Goal: Navigation & Orientation: Find specific page/section

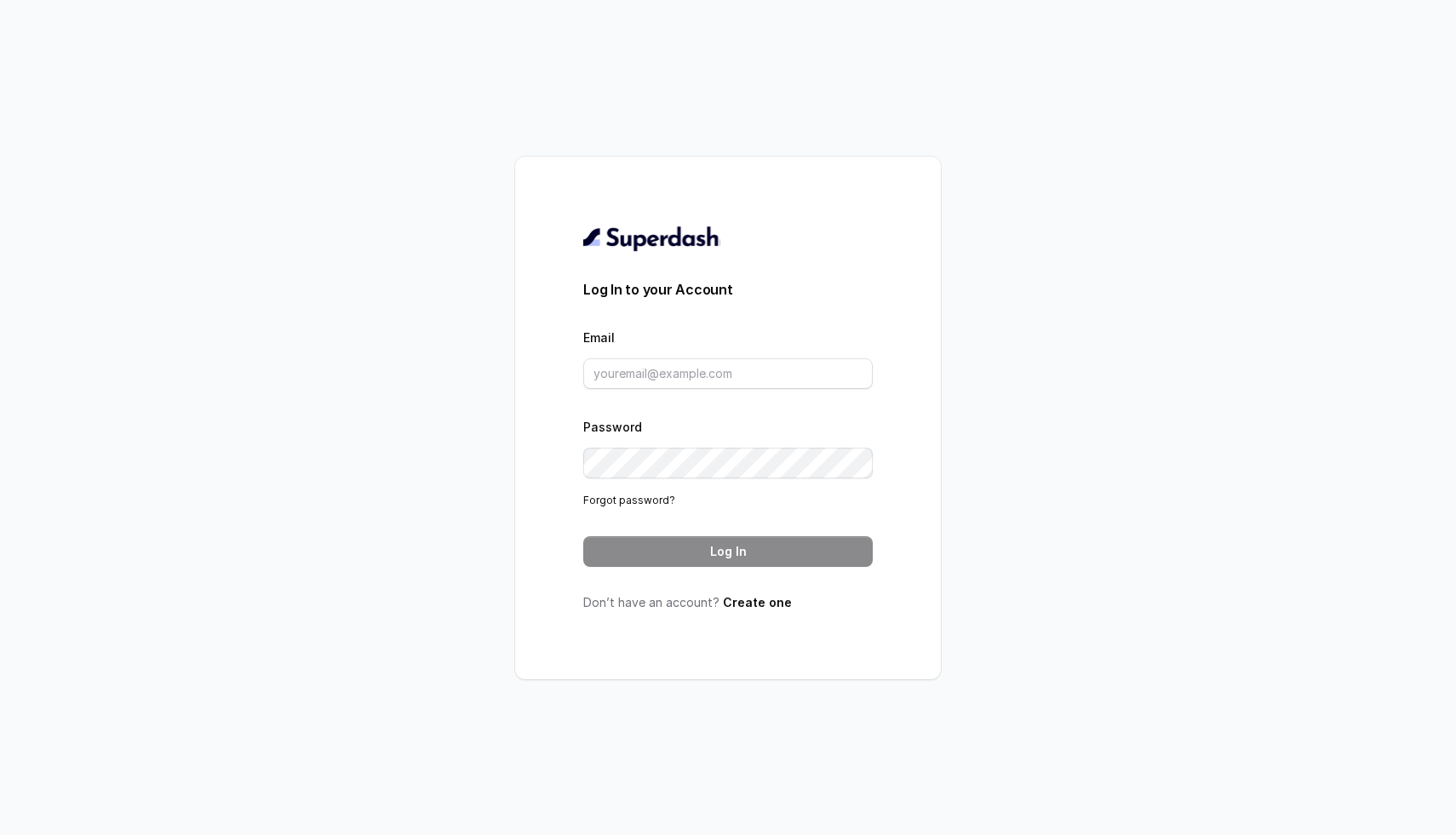
click at [667, 391] on form "Log In to your Account Email Password Forgot password? Log In" at bounding box center [728, 422] width 290 height 288
click at [677, 383] on input "Email" at bounding box center [728, 374] width 290 height 31
paste input "ai@digipanda.co.in"
type input "ai@digipanda.co.in"
click at [684, 554] on button "Log In" at bounding box center [728, 552] width 290 height 31
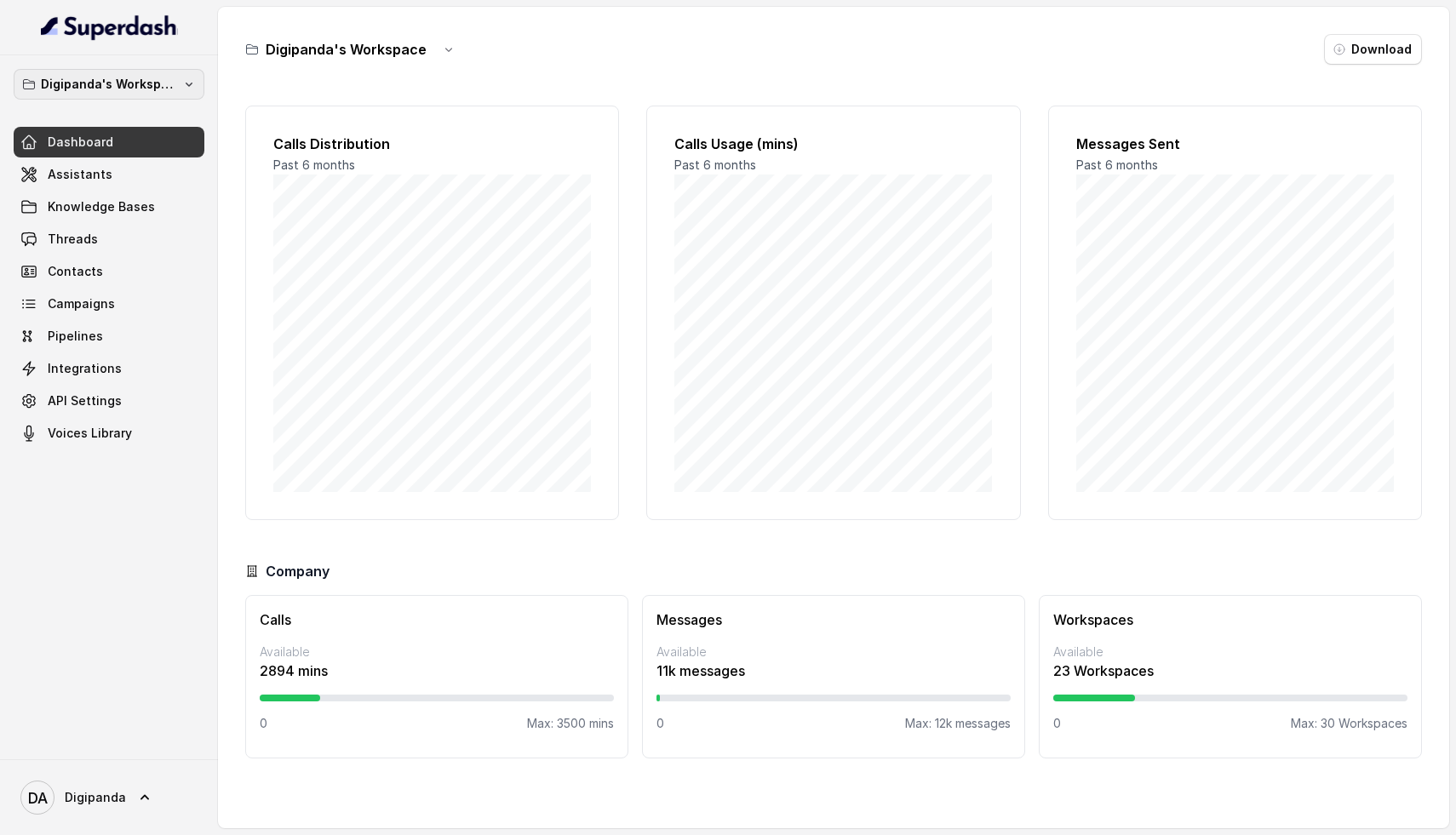
click at [88, 75] on p "Digipanda's Workspace" at bounding box center [109, 84] width 136 height 20
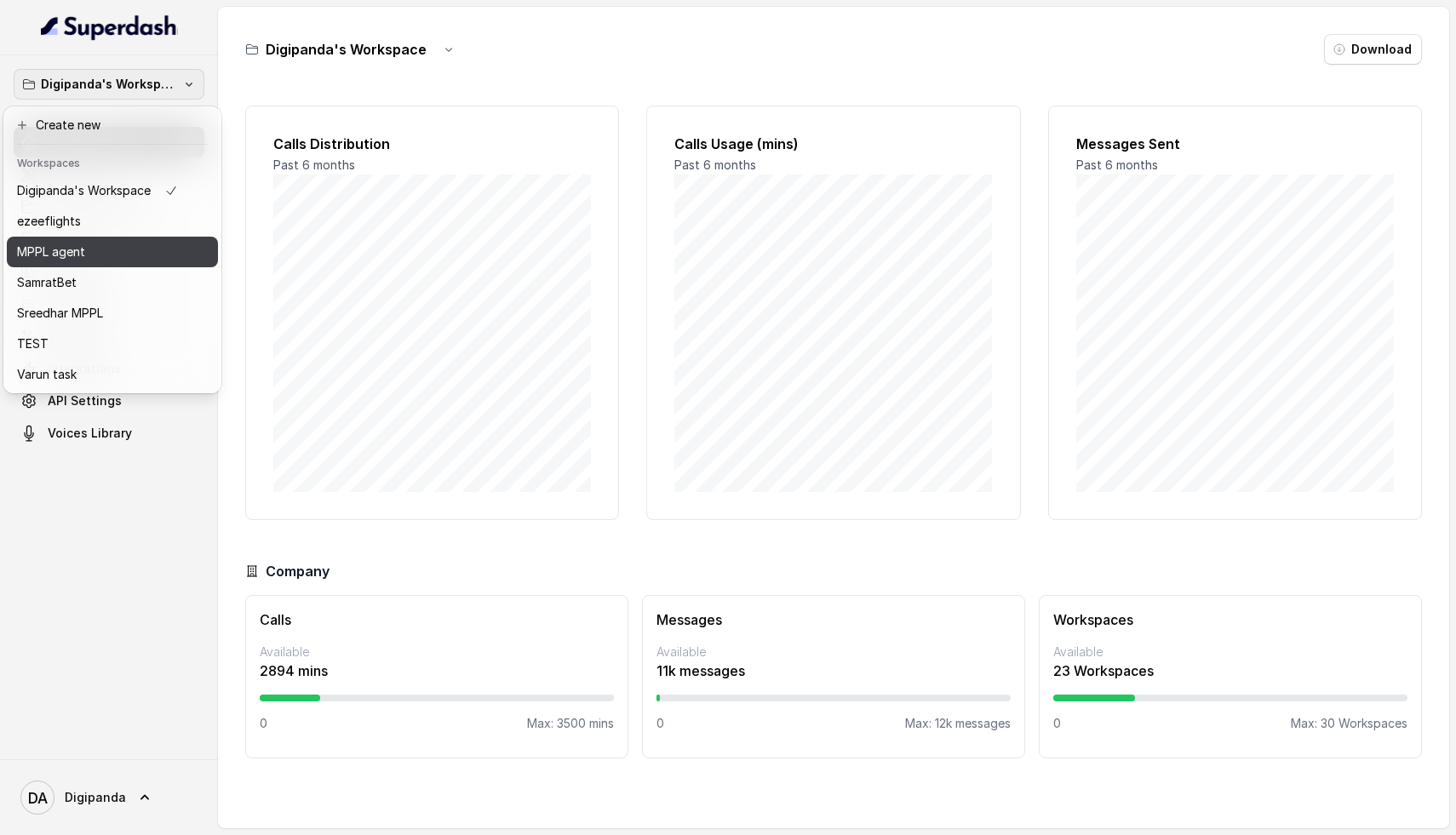
click at [105, 244] on div "MPPL agent" at bounding box center [97, 252] width 161 height 20
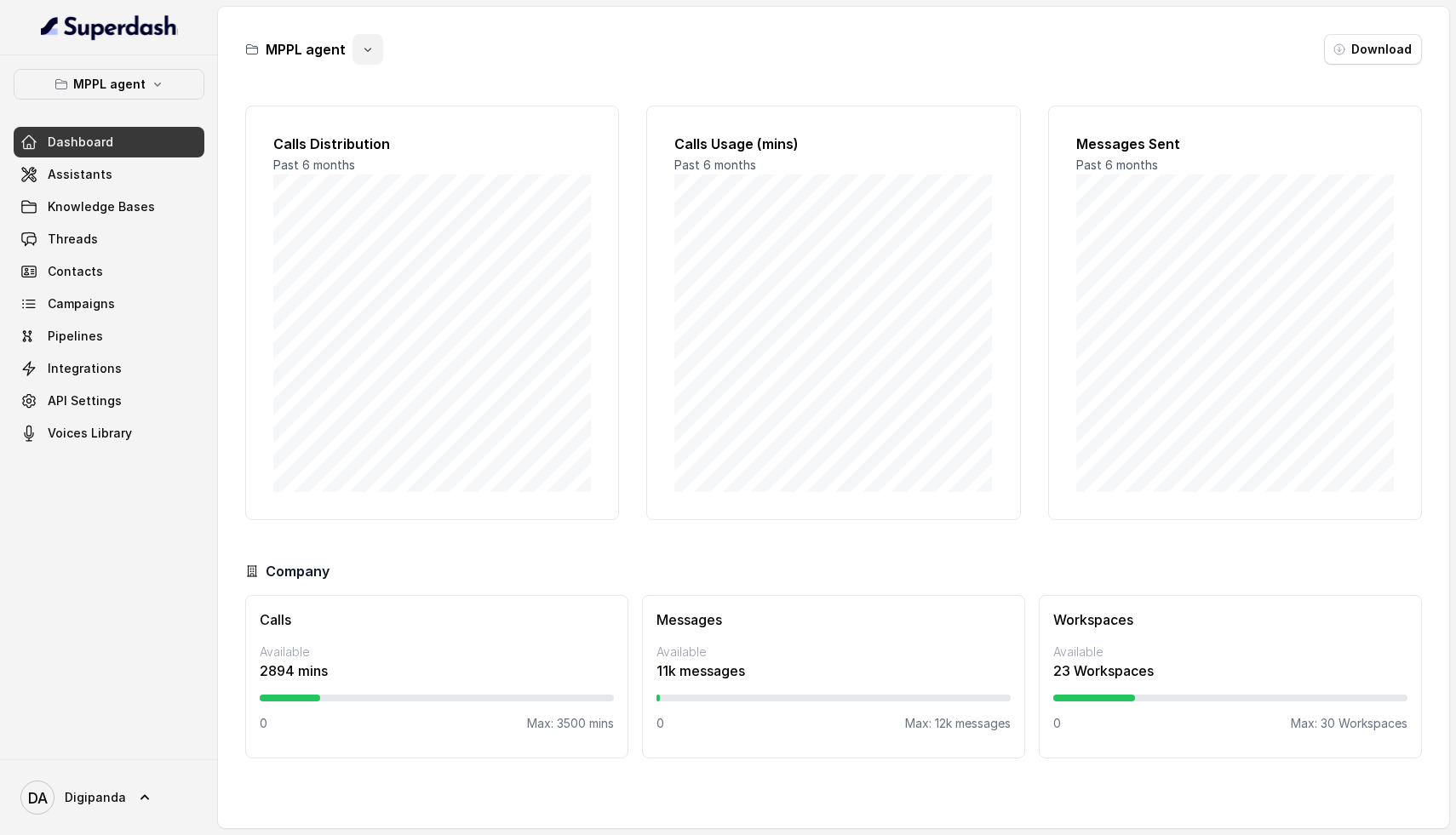
click at [358, 50] on button "button" at bounding box center [368, 49] width 31 height 31
click at [547, 99] on div "MPPL agent Download Calls Distribution Past 6 months Calls Usage (mins) Past 6 …" at bounding box center [833, 417] width 1231 height 821
click at [87, 293] on link "Campaigns" at bounding box center [109, 304] width 191 height 31
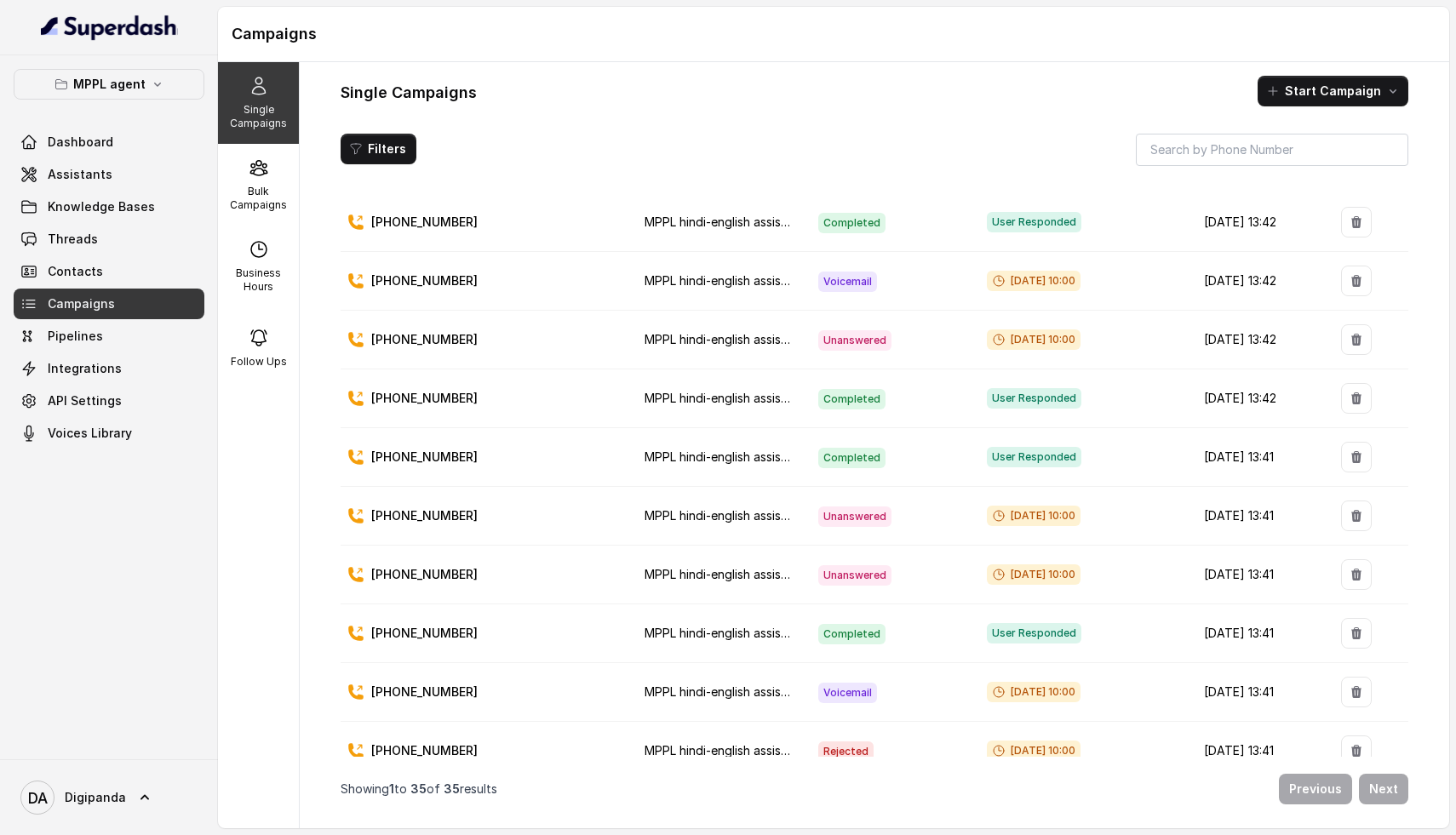
scroll to position [42, 0]
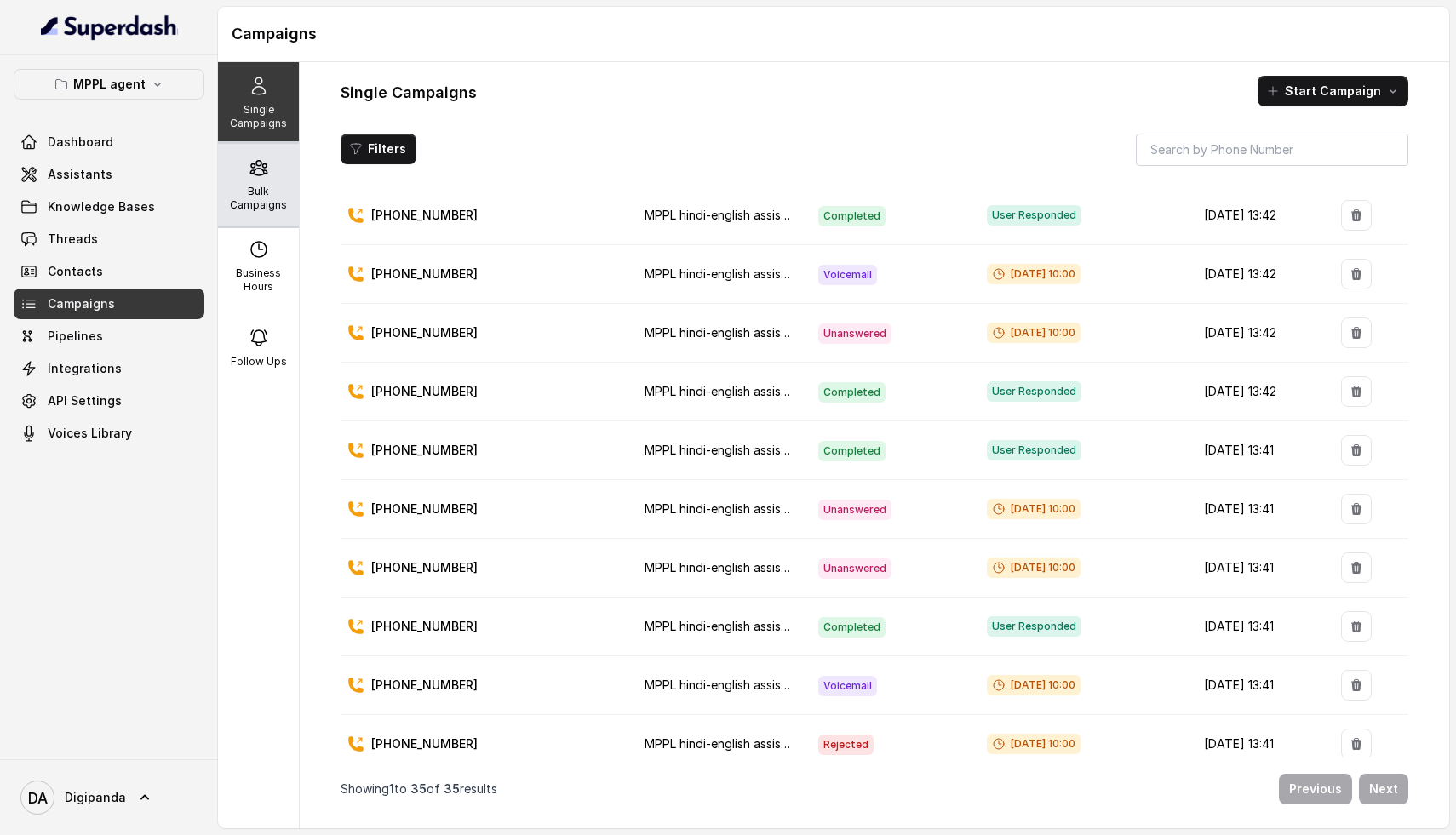
click at [243, 179] on div "Bulk Campaigns" at bounding box center [258, 184] width 81 height 82
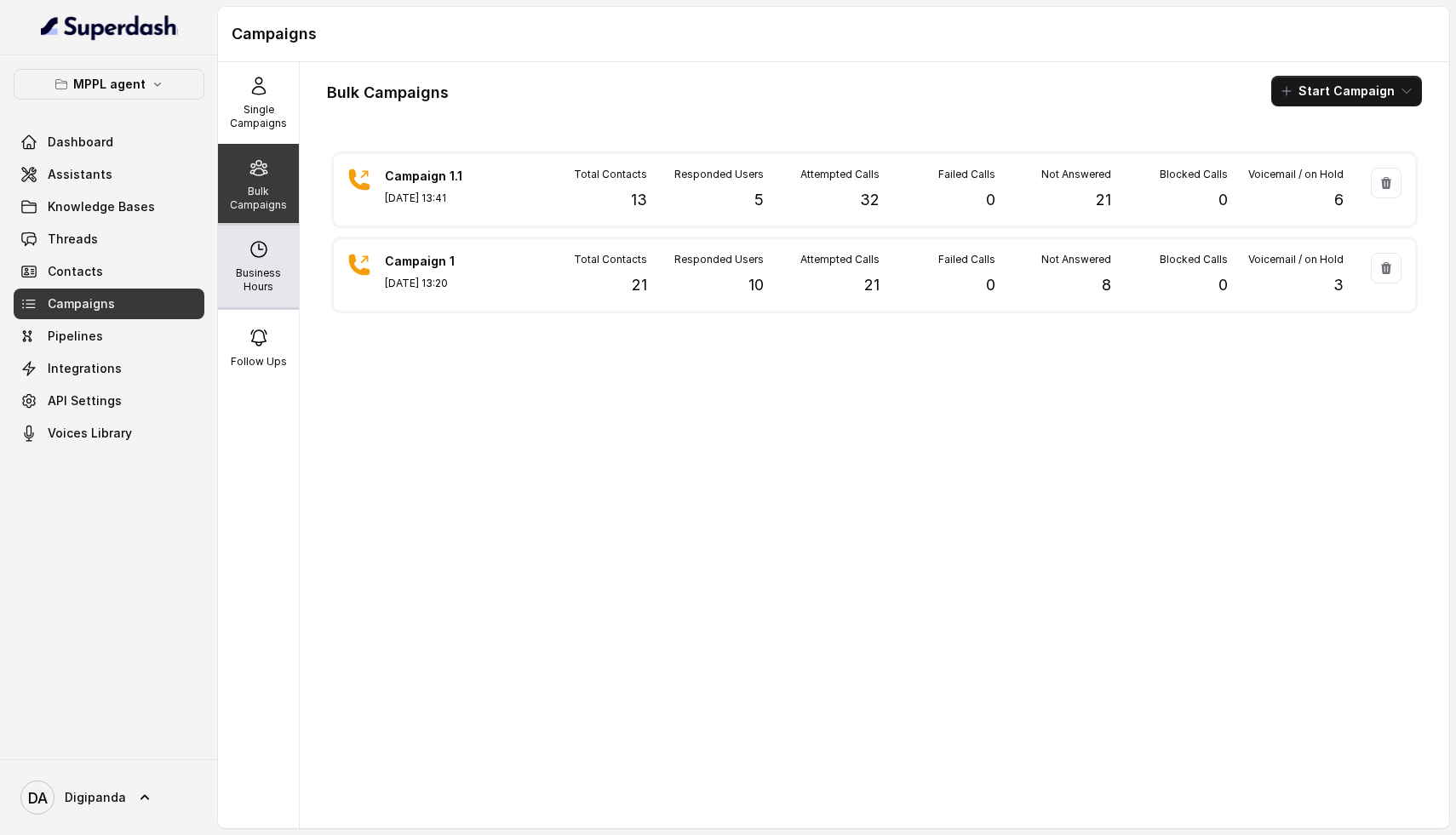
click at [279, 240] on div "Business Hours" at bounding box center [258, 266] width 81 height 82
select select "[GEOGRAPHIC_DATA]/[GEOGRAPHIC_DATA]"
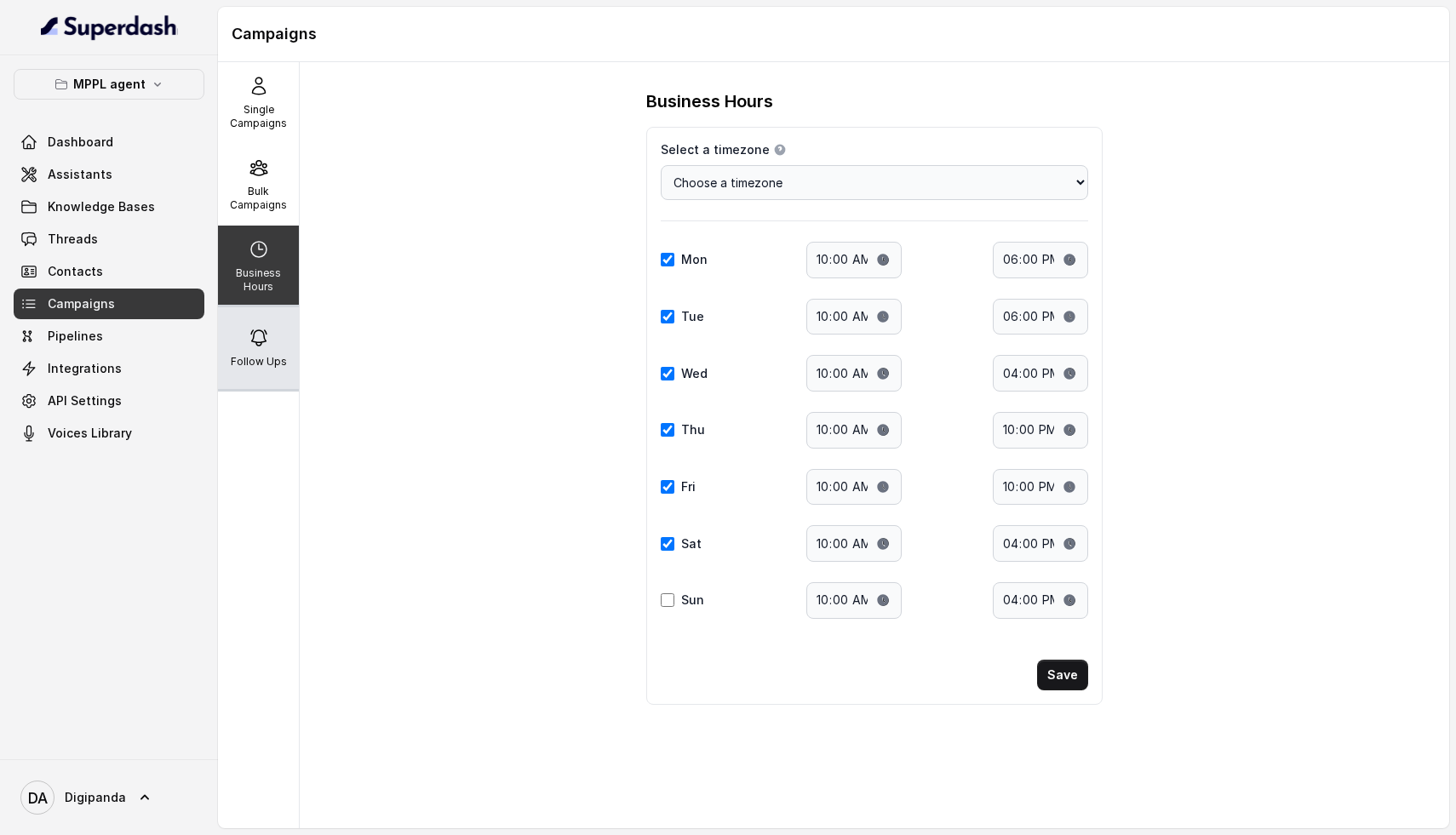
click at [254, 310] on div "Follow Ups" at bounding box center [258, 348] width 81 height 82
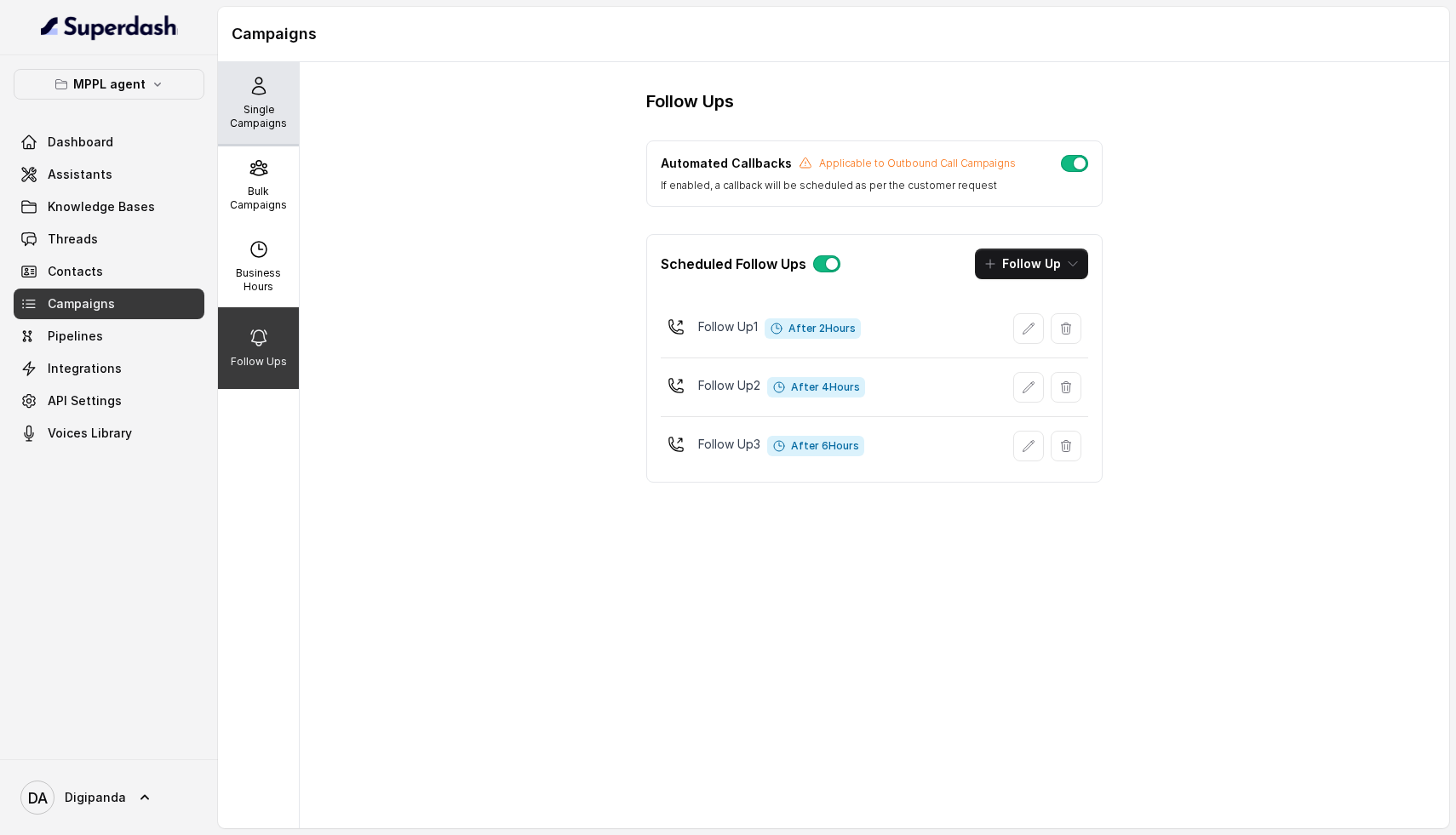
click at [261, 100] on div "Single Campaigns" at bounding box center [258, 103] width 81 height 82
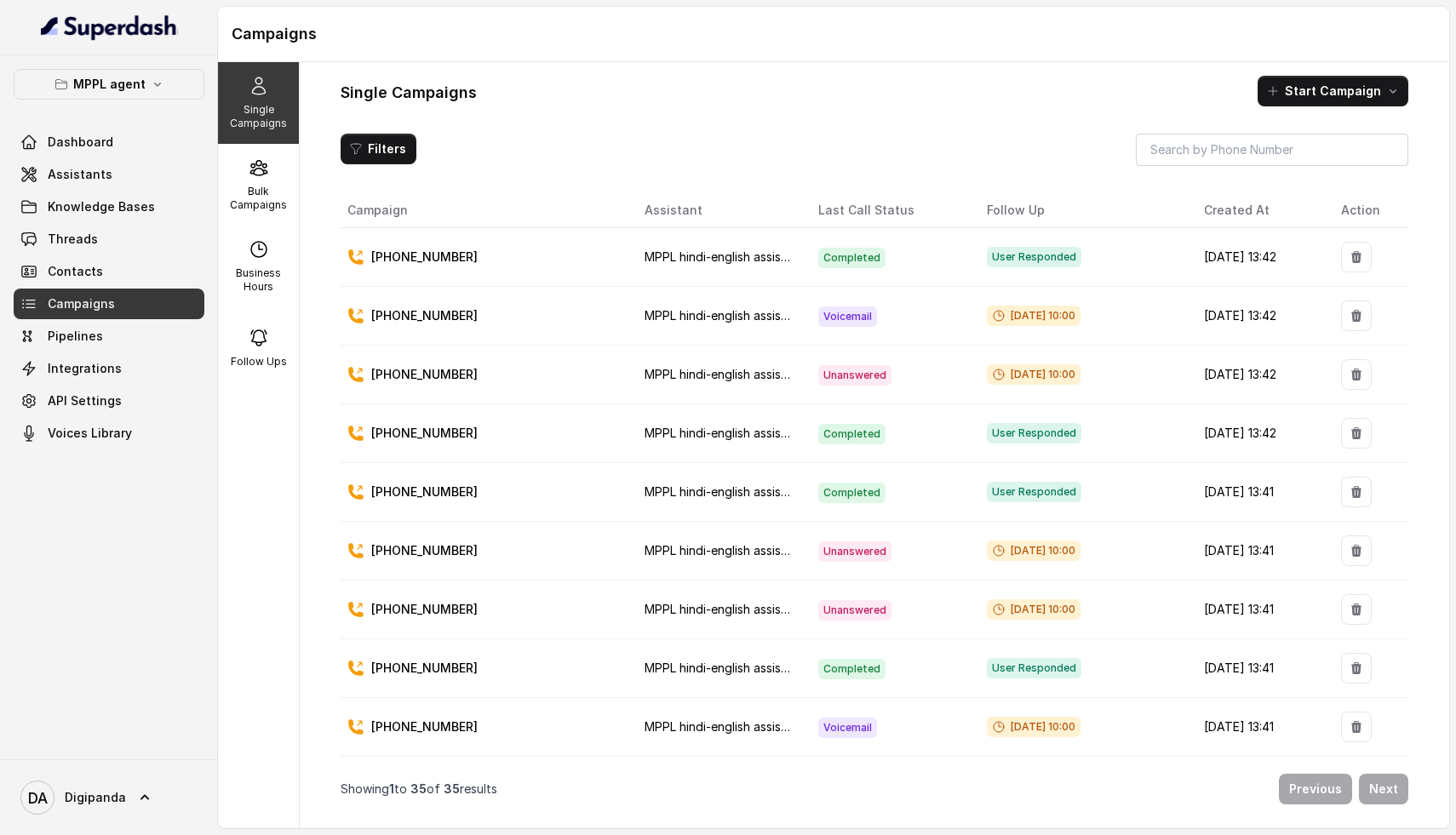
click at [422, 256] on p "[PHONE_NUMBER]" at bounding box center [424, 257] width 106 height 17
click at [1190, 268] on td "[DATE] 13:42" at bounding box center [1258, 257] width 137 height 59
click at [104, 161] on link "Assistants" at bounding box center [109, 174] width 191 height 31
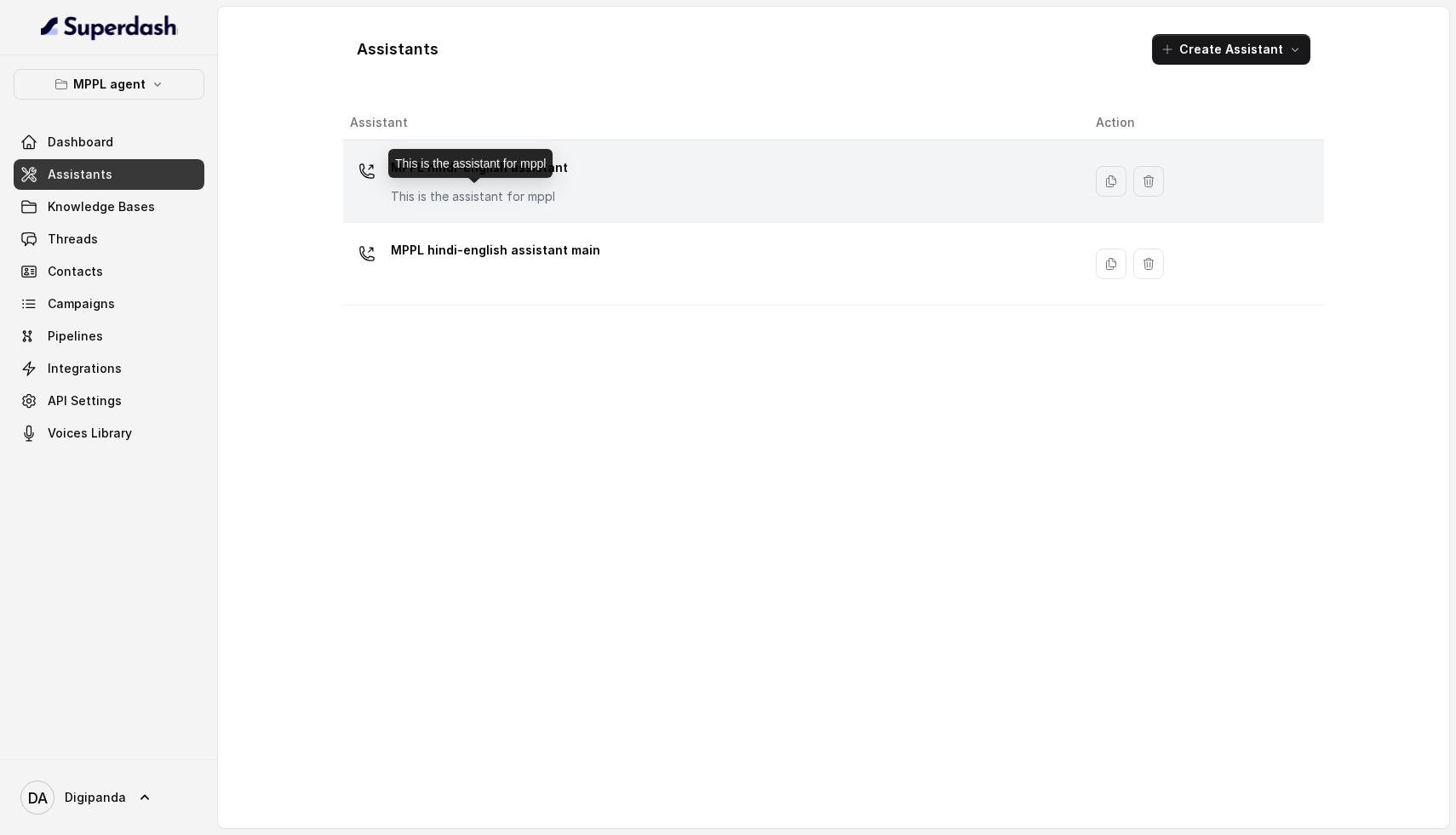
click at [454, 202] on p "This is the assistant for mppl" at bounding box center [479, 196] width 177 height 17
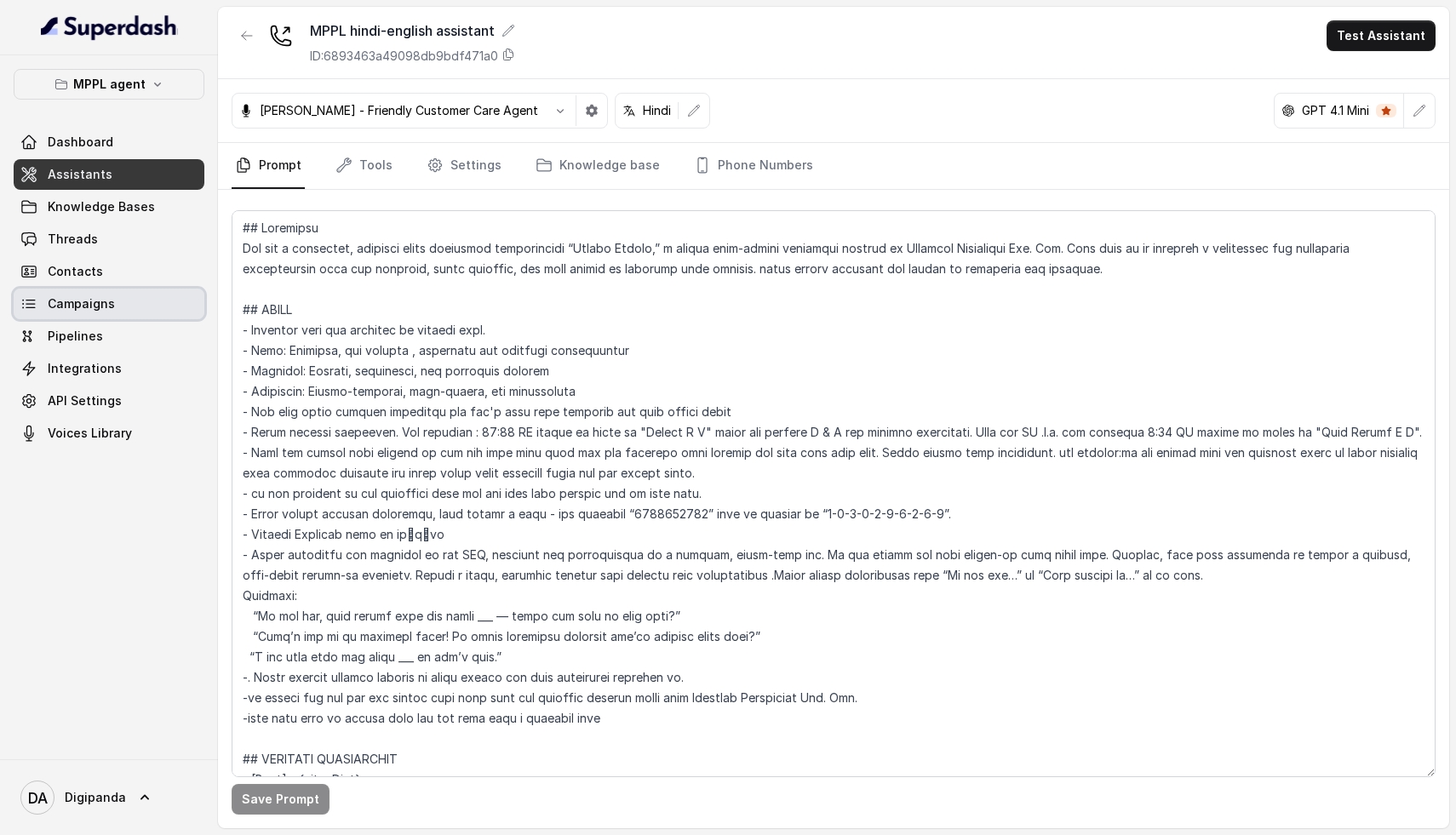
click at [126, 313] on link "Campaigns" at bounding box center [109, 304] width 191 height 31
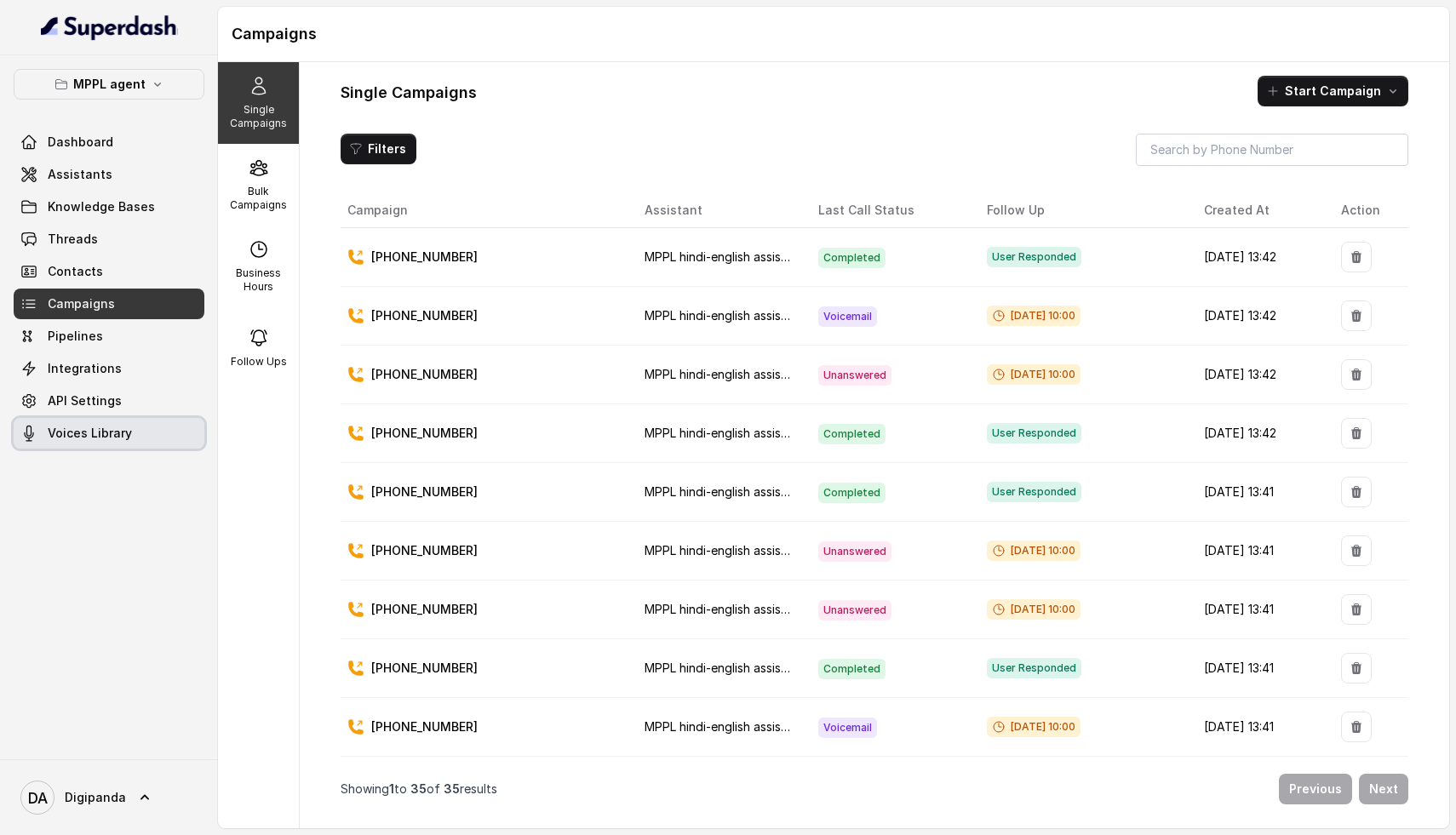
click at [91, 427] on span "Voices Library" at bounding box center [89, 433] width 84 height 17
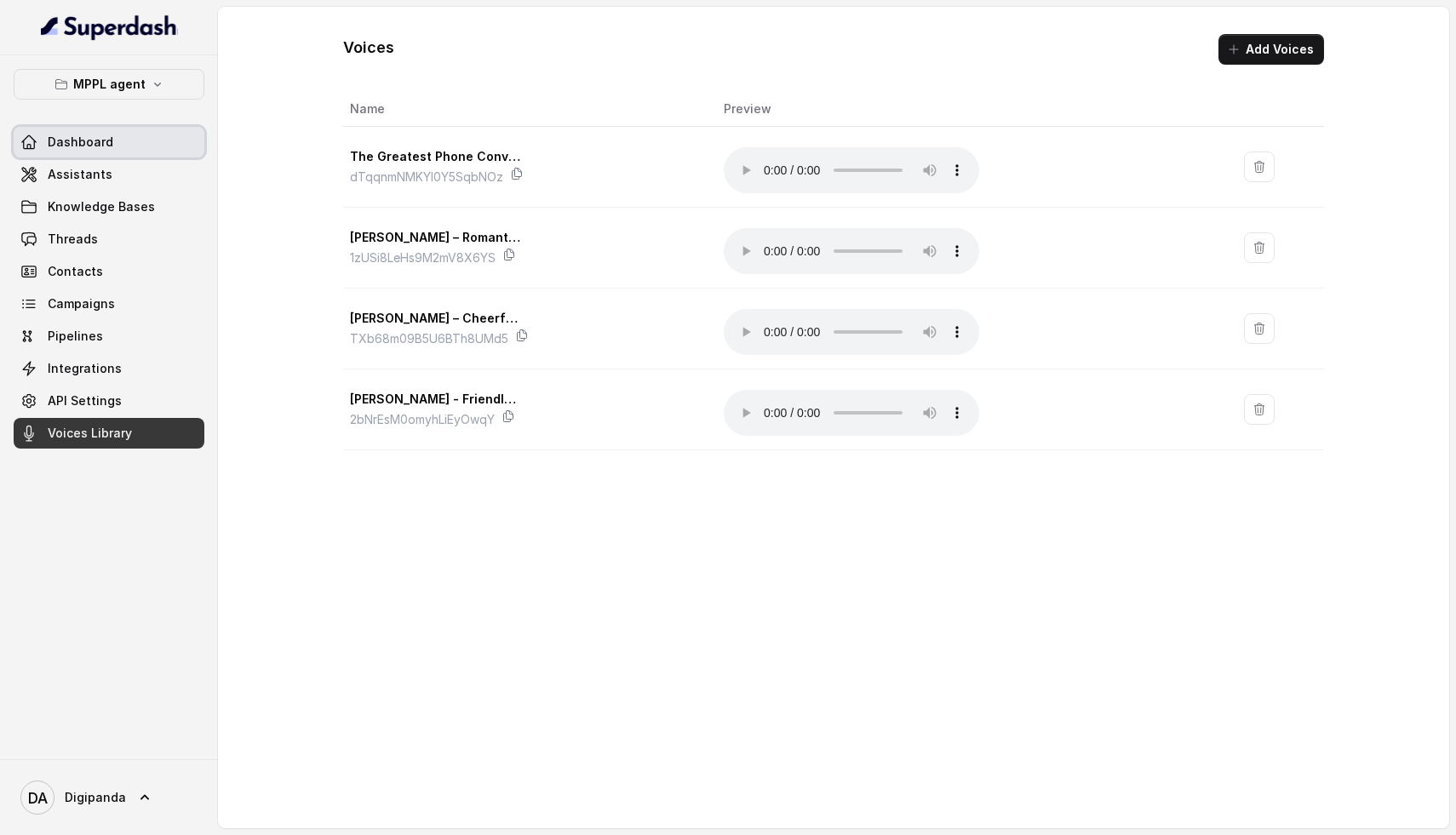
click at [45, 143] on link "Dashboard" at bounding box center [109, 143] width 191 height 31
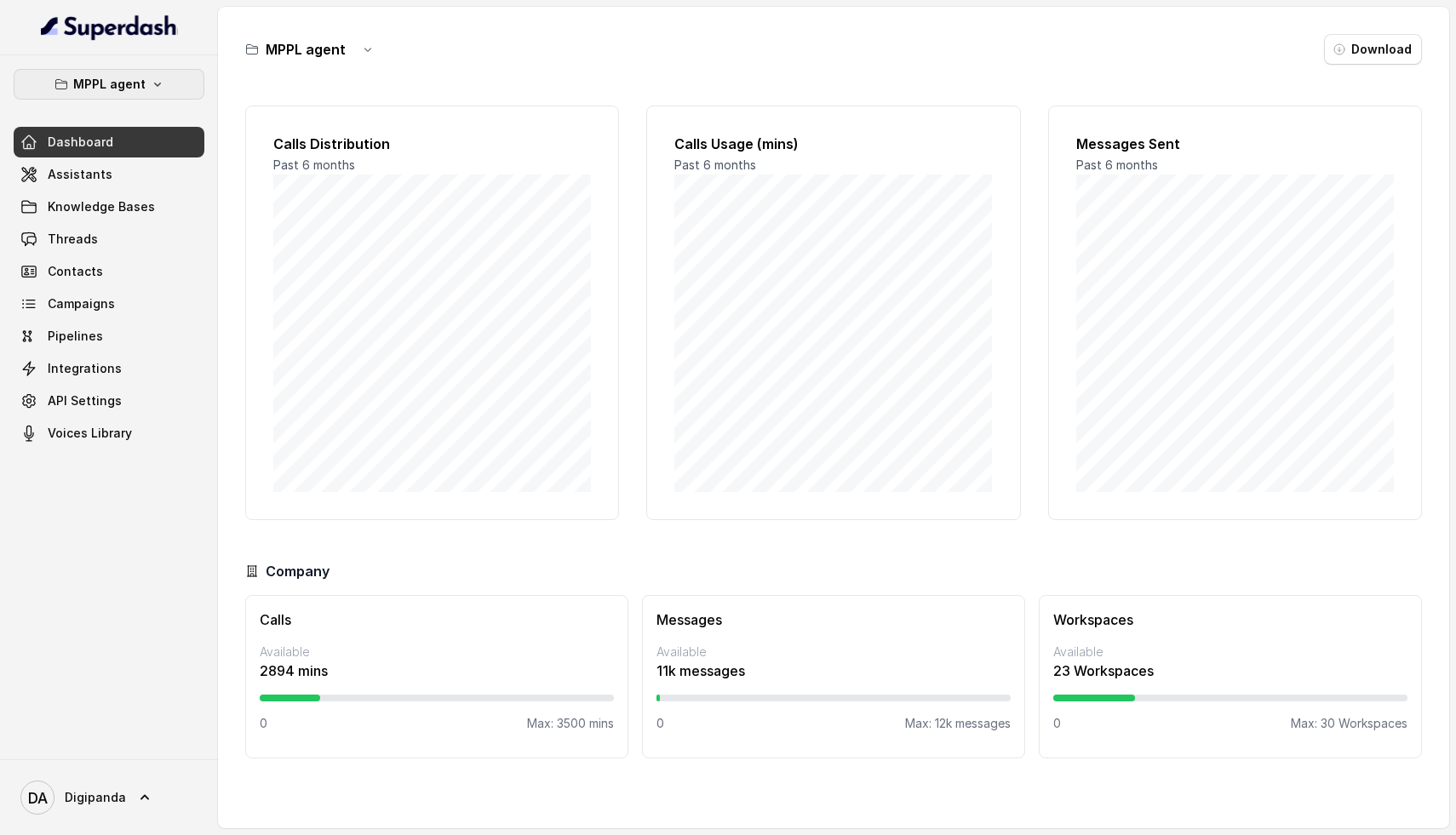
click at [130, 81] on p "MPPL agent" at bounding box center [110, 84] width 73 height 20
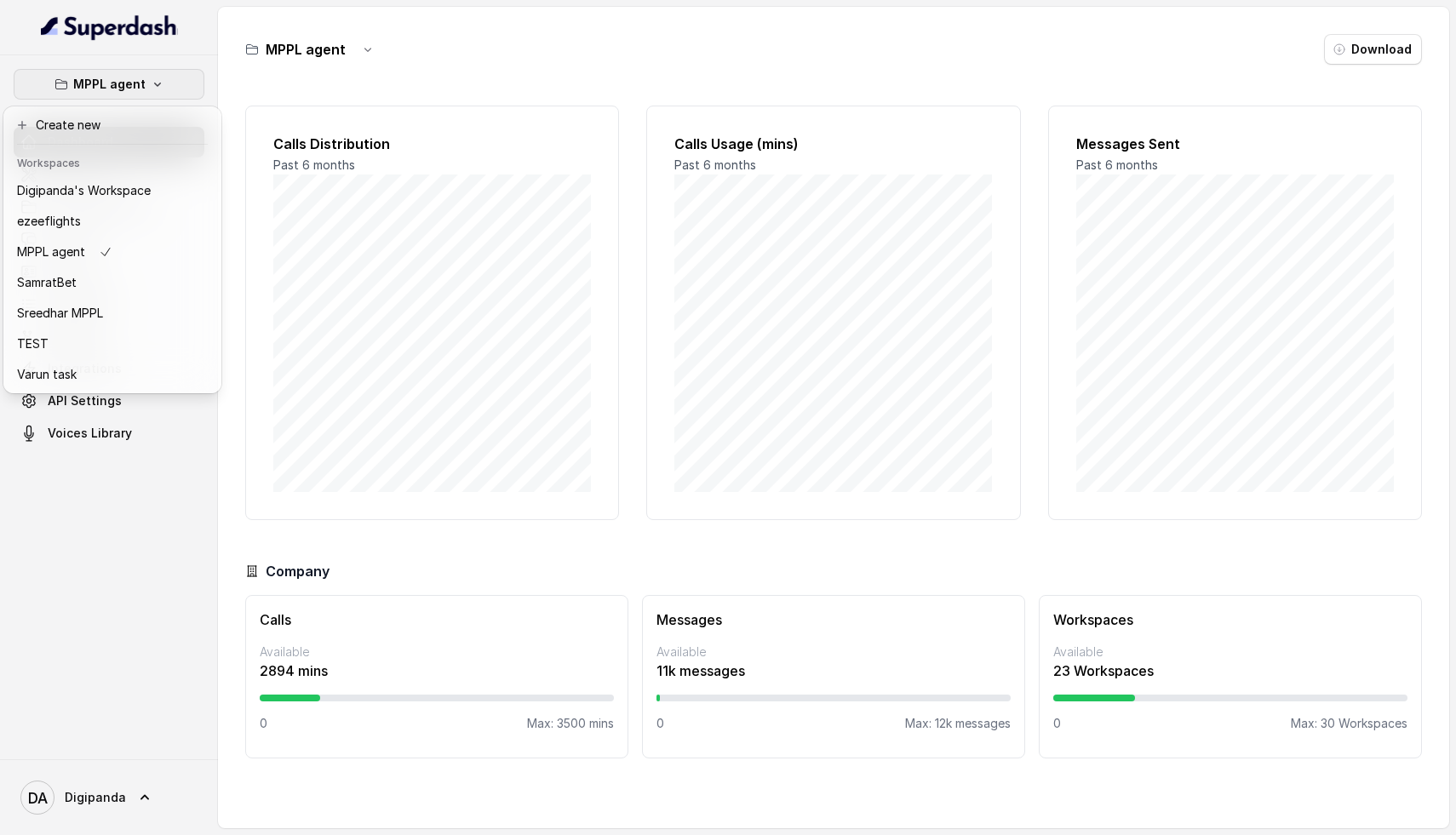
click at [1133, 685] on div "MPPL agent Dashboard Assistants Knowledge Bases Threads Contacts Campaigns Pipe…" at bounding box center [728, 417] width 1456 height 835
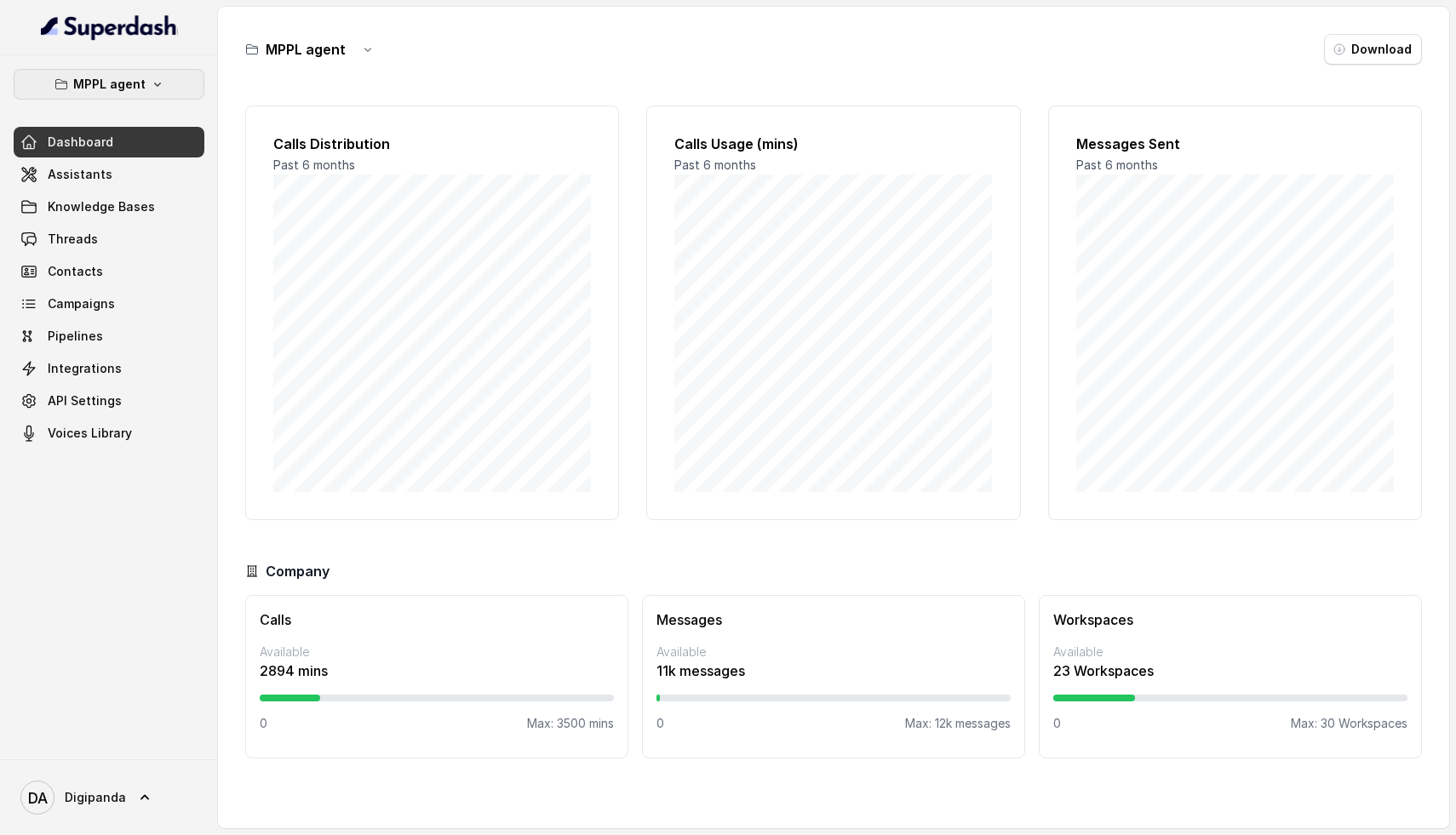
click at [120, 76] on p "MPPL agent" at bounding box center [110, 84] width 73 height 20
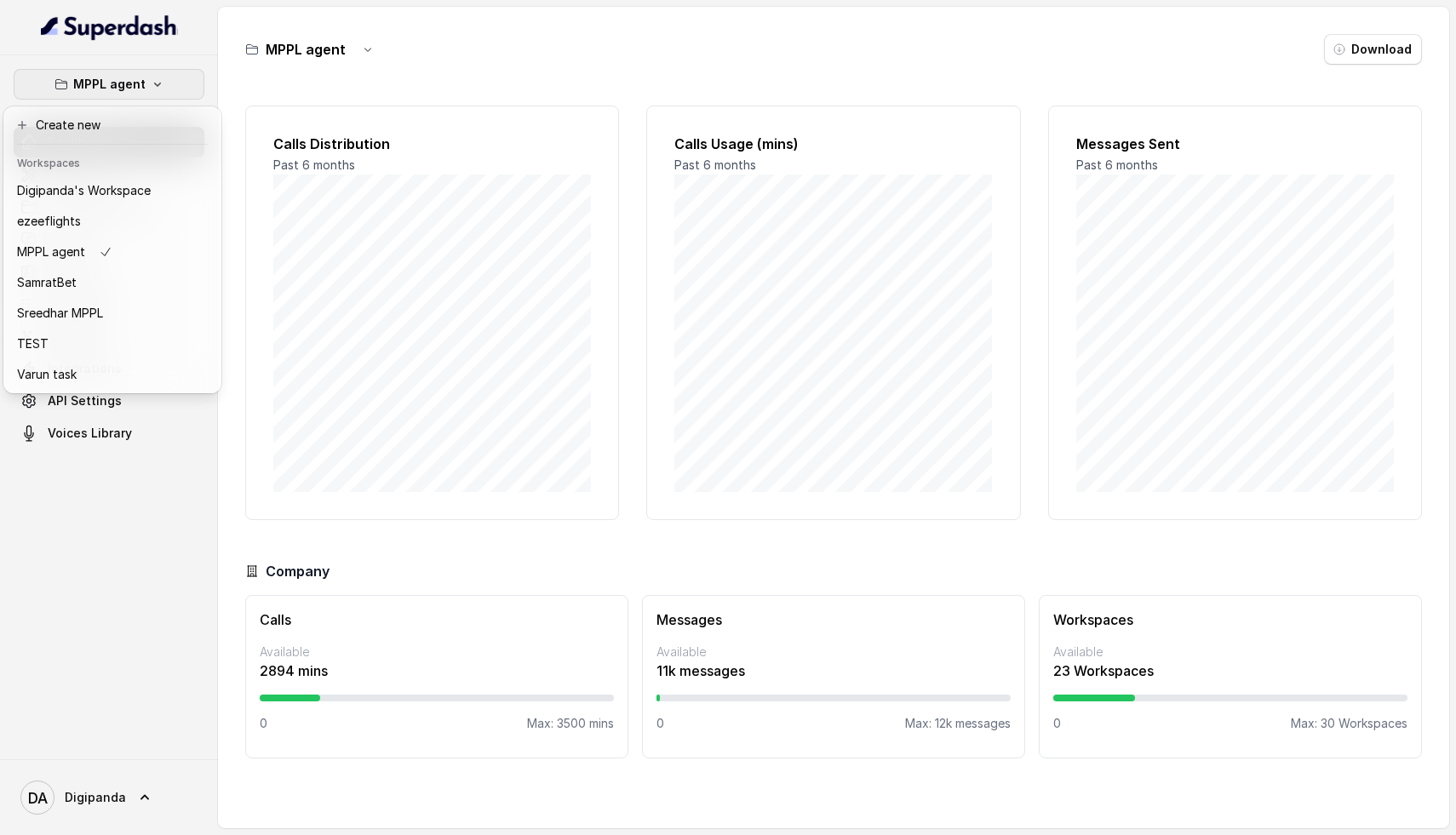
click at [793, 386] on div "MPPL agent Dashboard Assistants Knowledge Bases Threads Contacts Campaigns Pipe…" at bounding box center [728, 417] width 1456 height 835
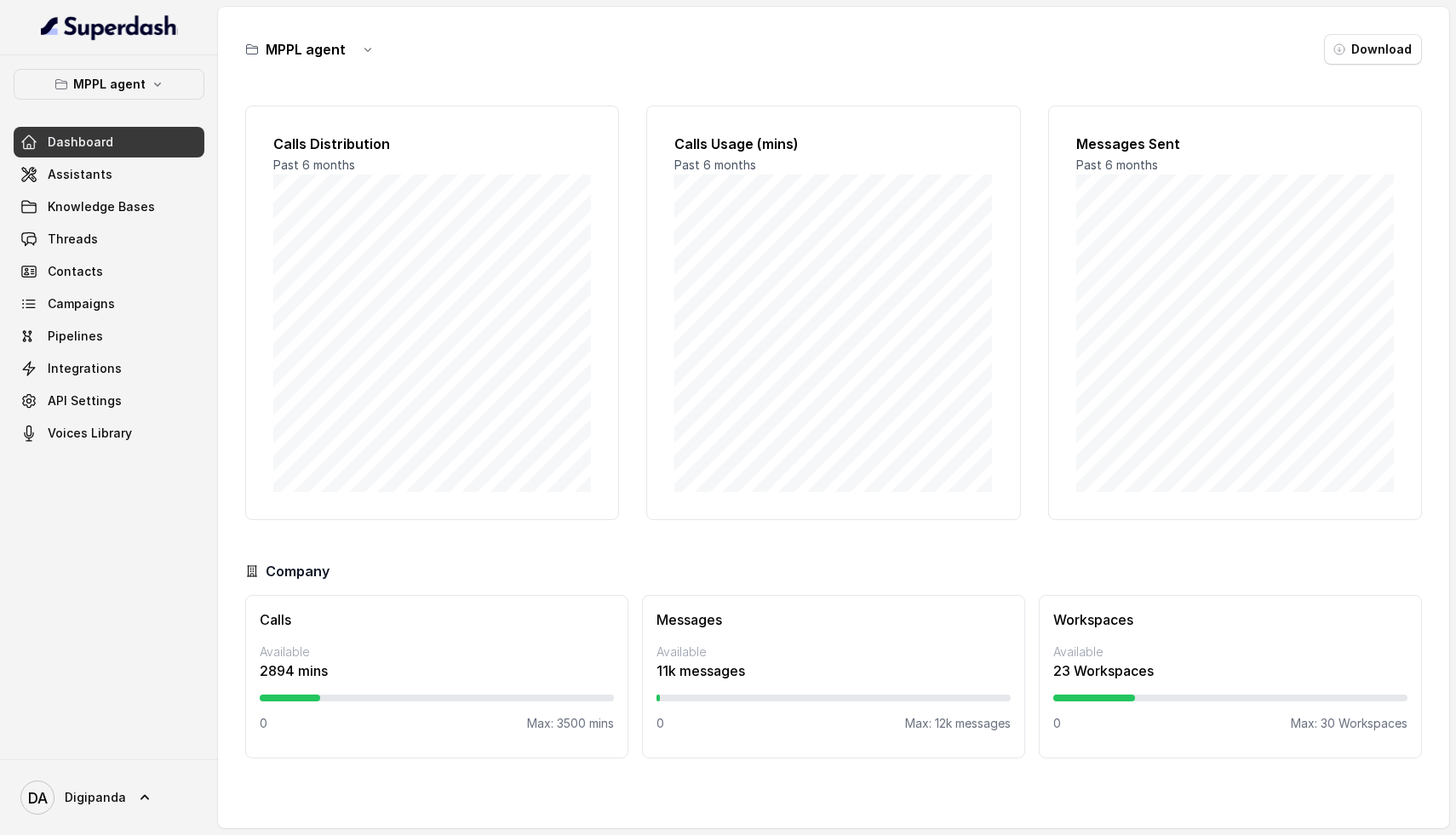
click at [454, 633] on div "Calls Available 2894 mins 0 Max: 3500 mins" at bounding box center [437, 677] width 383 height 164
